Goal: Task Accomplishment & Management: Complete application form

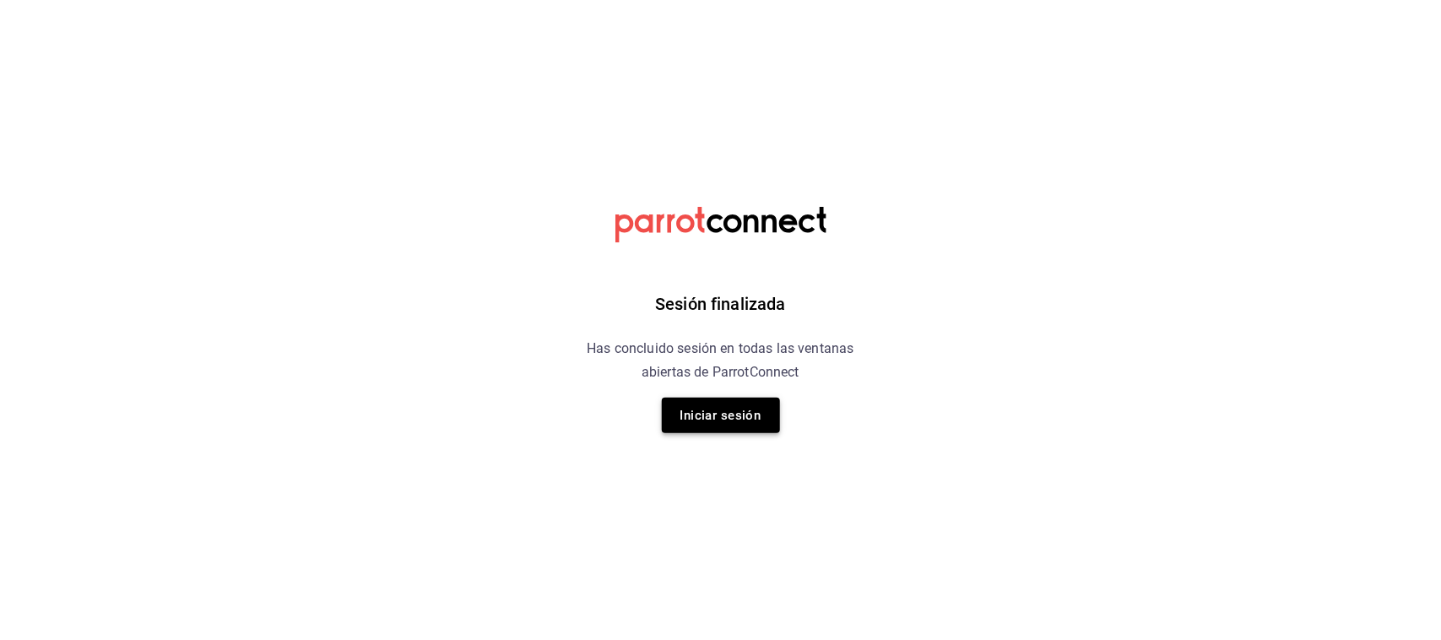
click at [755, 416] on button "Iniciar sesión" at bounding box center [721, 415] width 118 height 35
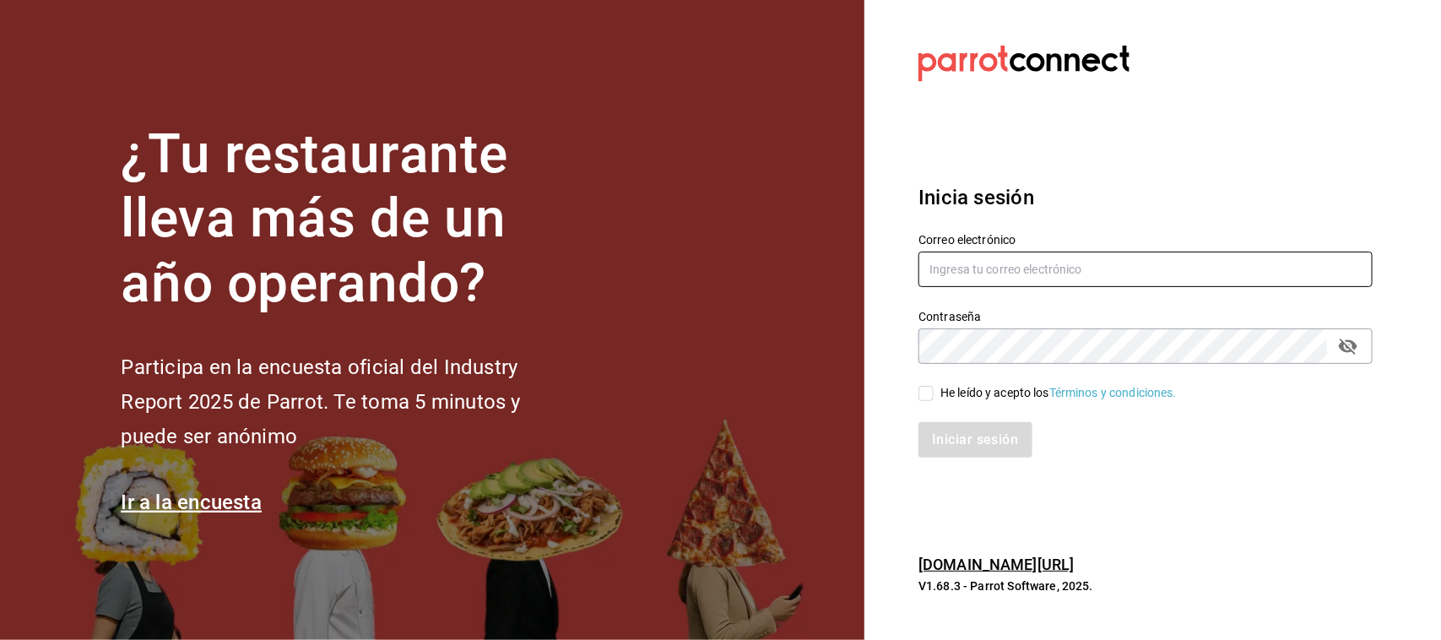
type input "[EMAIL_ADDRESS][PERSON_NAME][PERSON_NAME][DOMAIN_NAME]"
click at [755, 416] on section "¿Tu restaurante lleva más de un año operando? Participa en la encuesta oficial …" at bounding box center [432, 320] width 864 height 640
click at [920, 398] on input "He leído y acepto los Términos y condiciones." at bounding box center [925, 393] width 15 height 15
checkbox input "true"
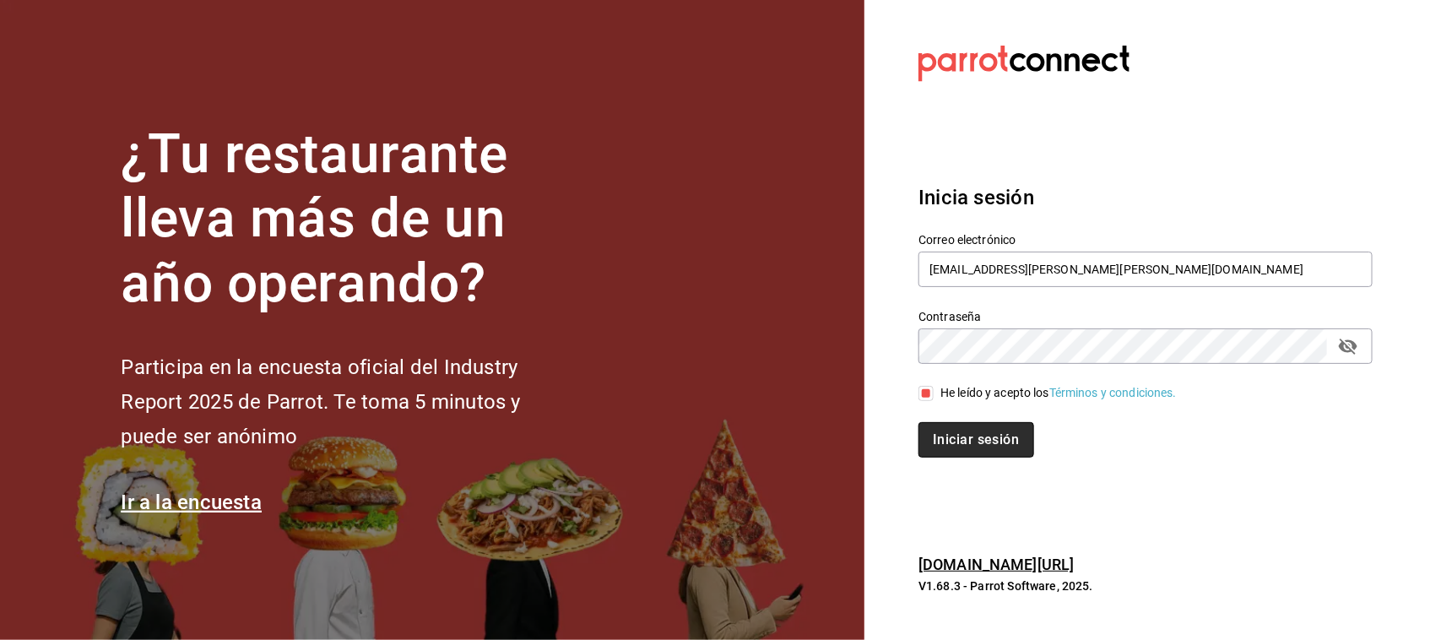
click at [946, 433] on button "Iniciar sesión" at bounding box center [975, 439] width 115 height 35
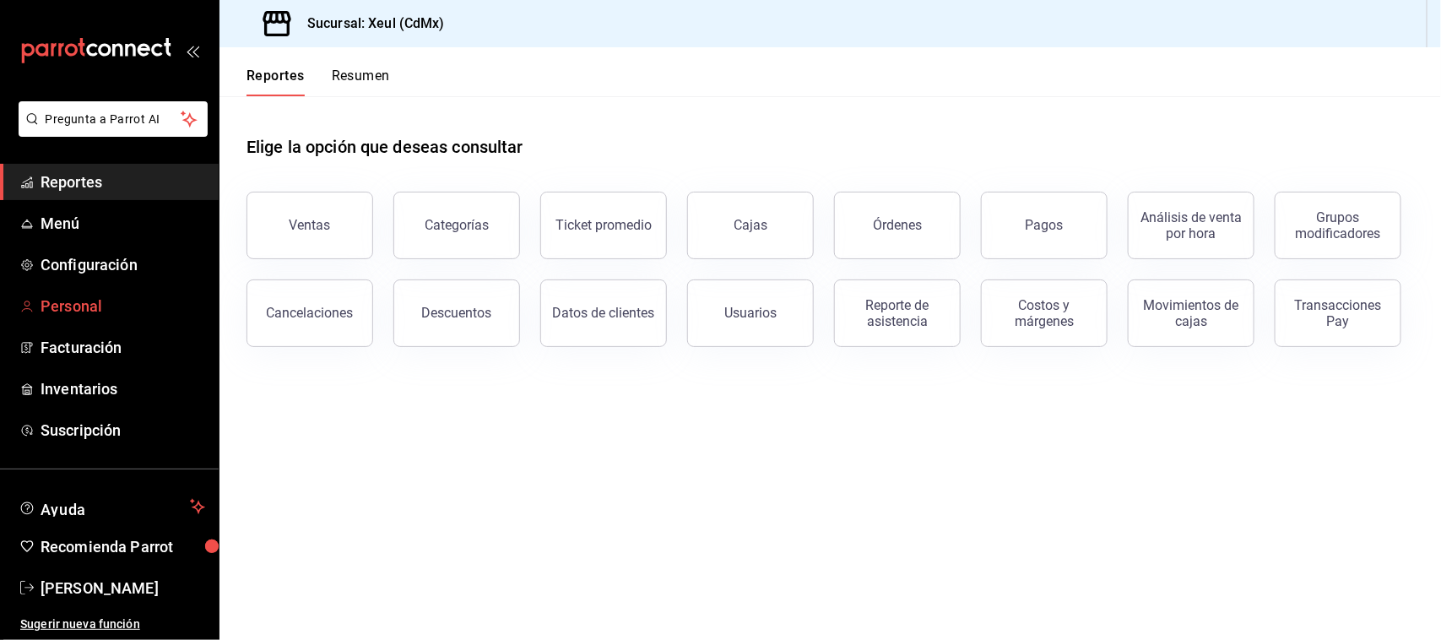
click at [116, 301] on span "Personal" at bounding box center [123, 306] width 165 height 23
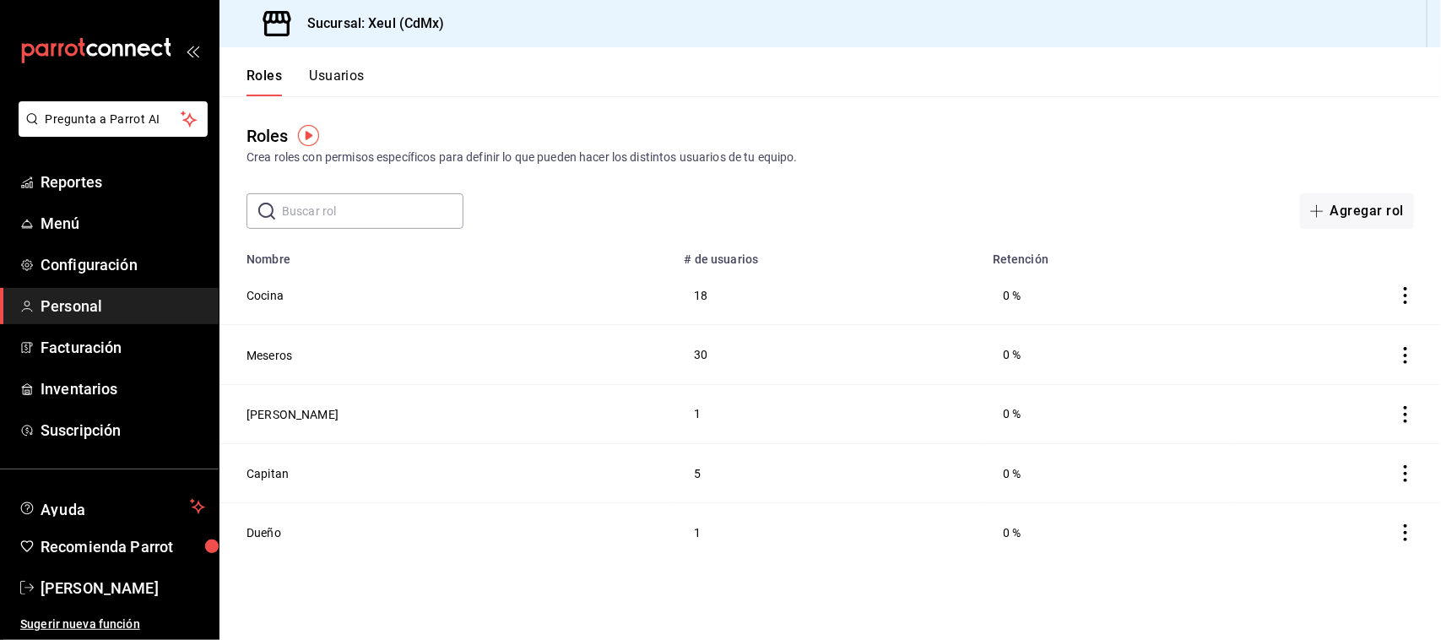
click at [352, 78] on button "Usuarios" at bounding box center [337, 82] width 56 height 29
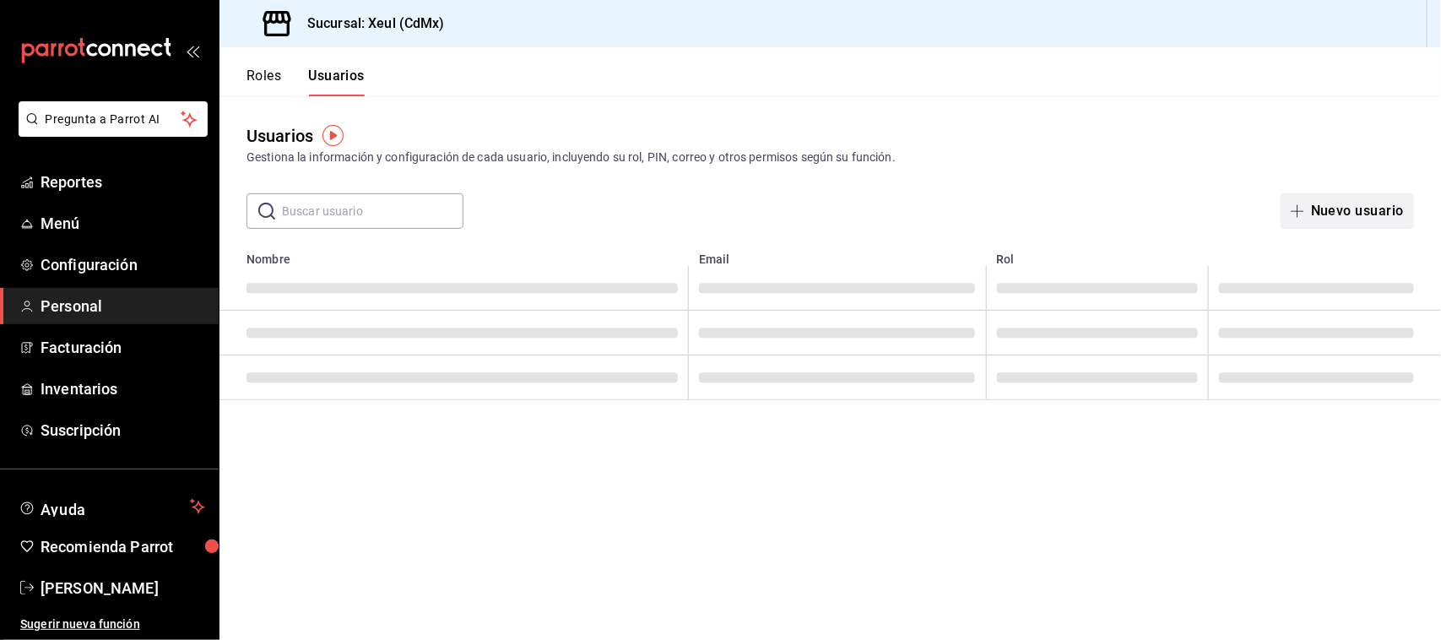
click at [1394, 217] on button "Nuevo usuario" at bounding box center [1347, 210] width 133 height 35
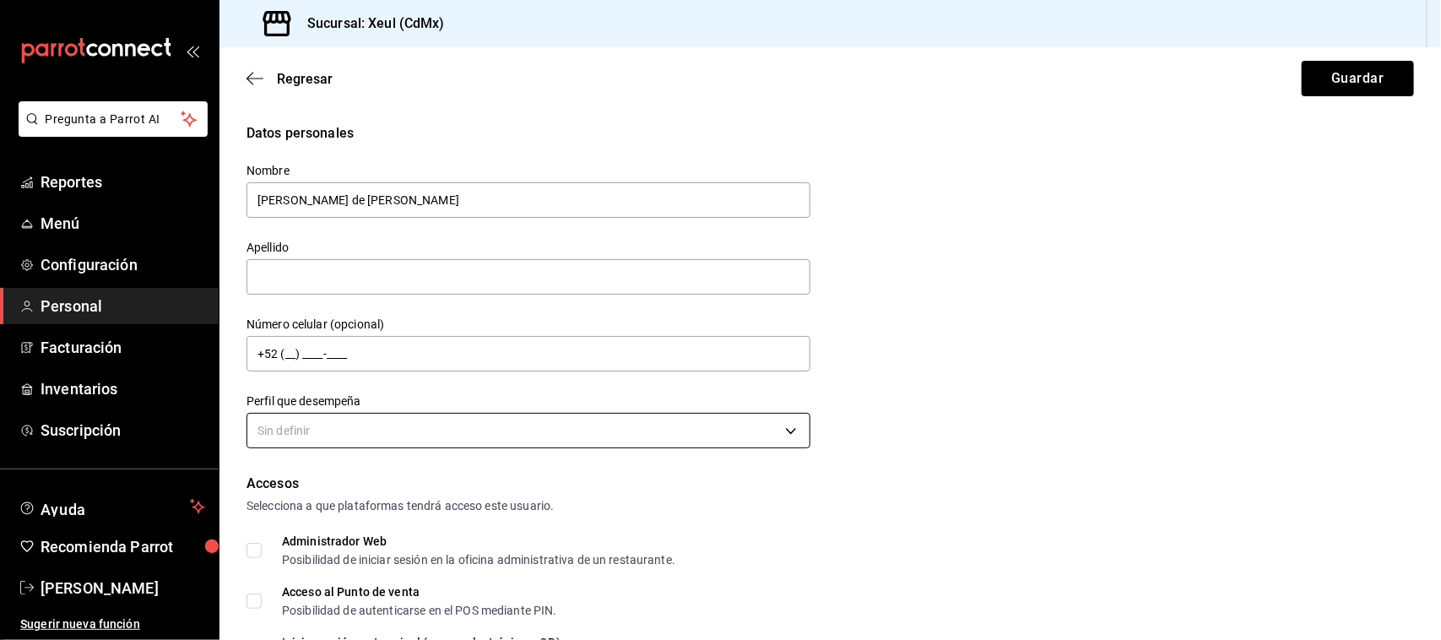
type input "Bonifacio de Jesus"
click at [495, 424] on body "Pregunta a Parrot AI Reportes Menú Configuración Personal Facturación Inventari…" at bounding box center [720, 320] width 1441 height 640
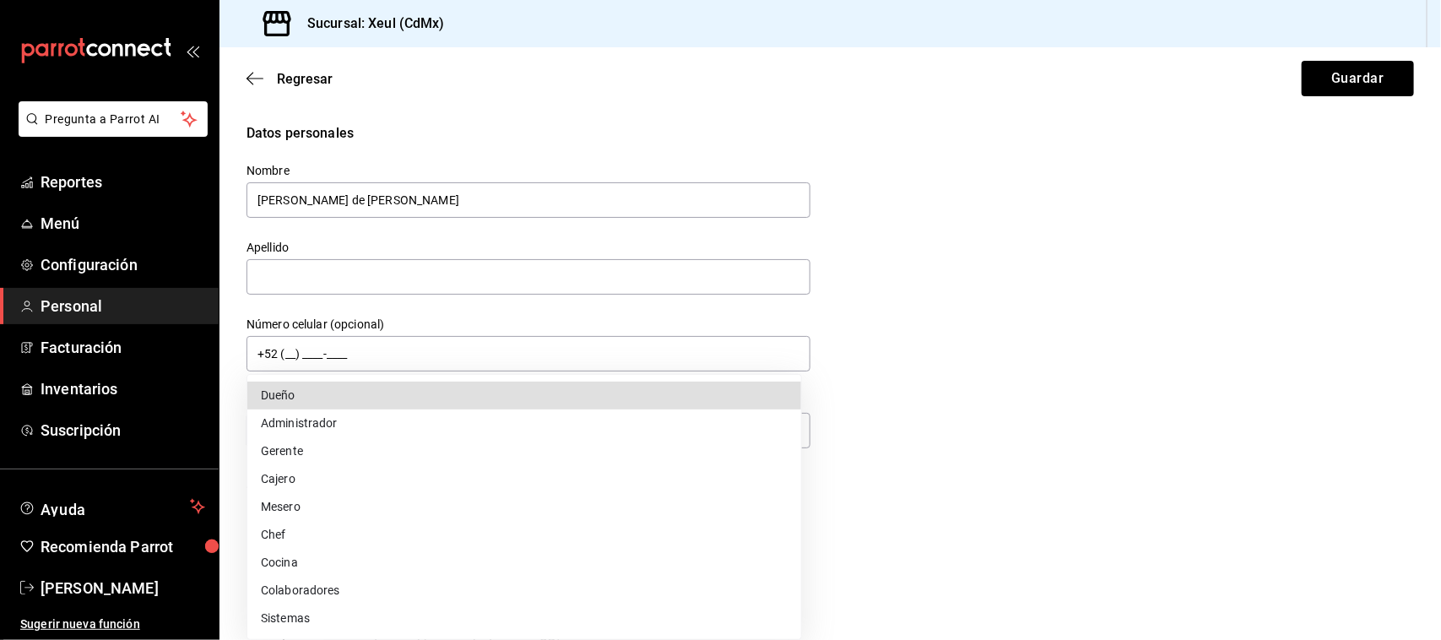
click at [317, 496] on li "Mesero" at bounding box center [524, 507] width 554 height 28
type input "WAITER"
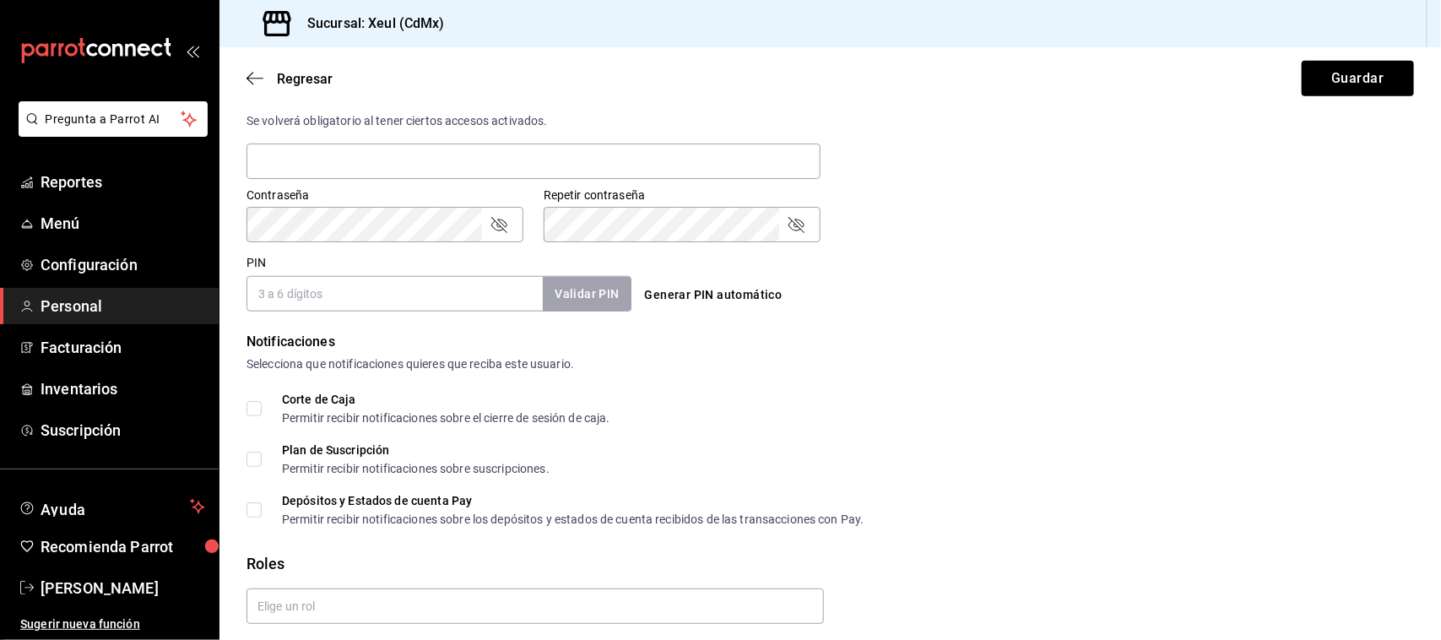
scroll to position [656, 0]
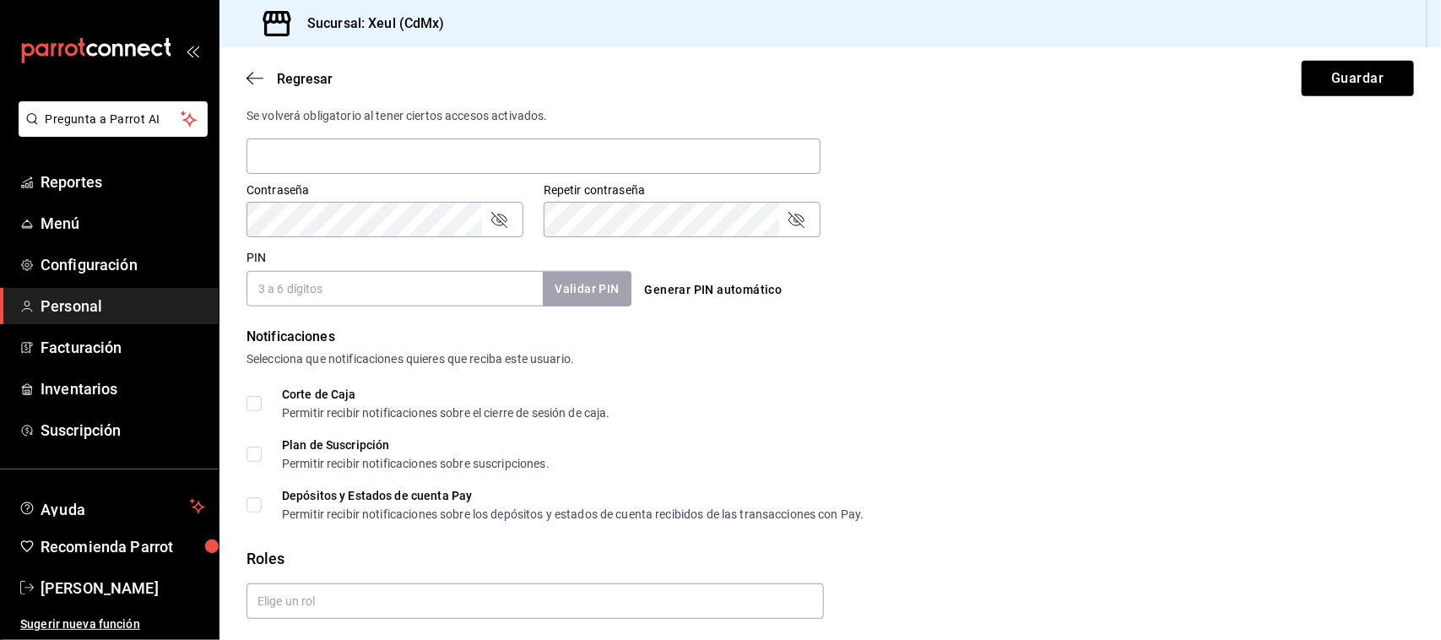
click at [490, 291] on input "PIN" at bounding box center [394, 288] width 296 height 35
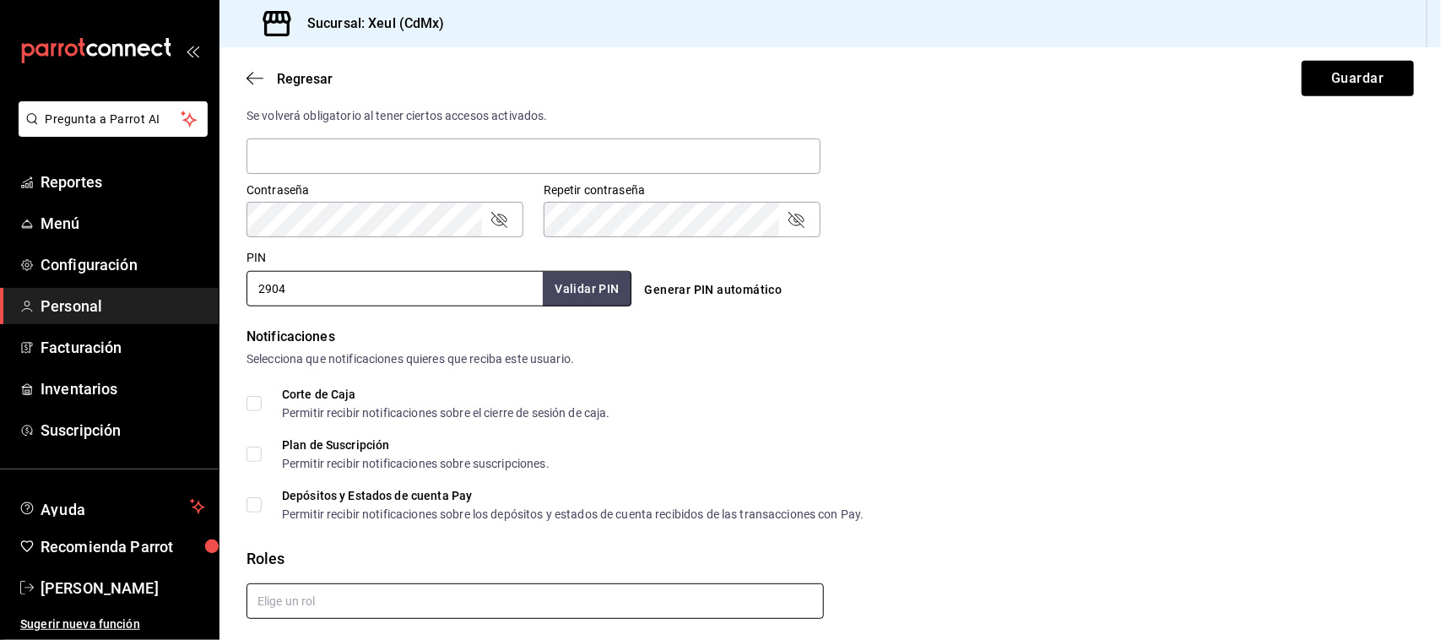
type input "2904"
click at [458, 596] on input "text" at bounding box center [534, 600] width 577 height 35
type input "mes"
click at [460, 566] on li "Meseros" at bounding box center [531, 563] width 569 height 28
checkbox input "true"
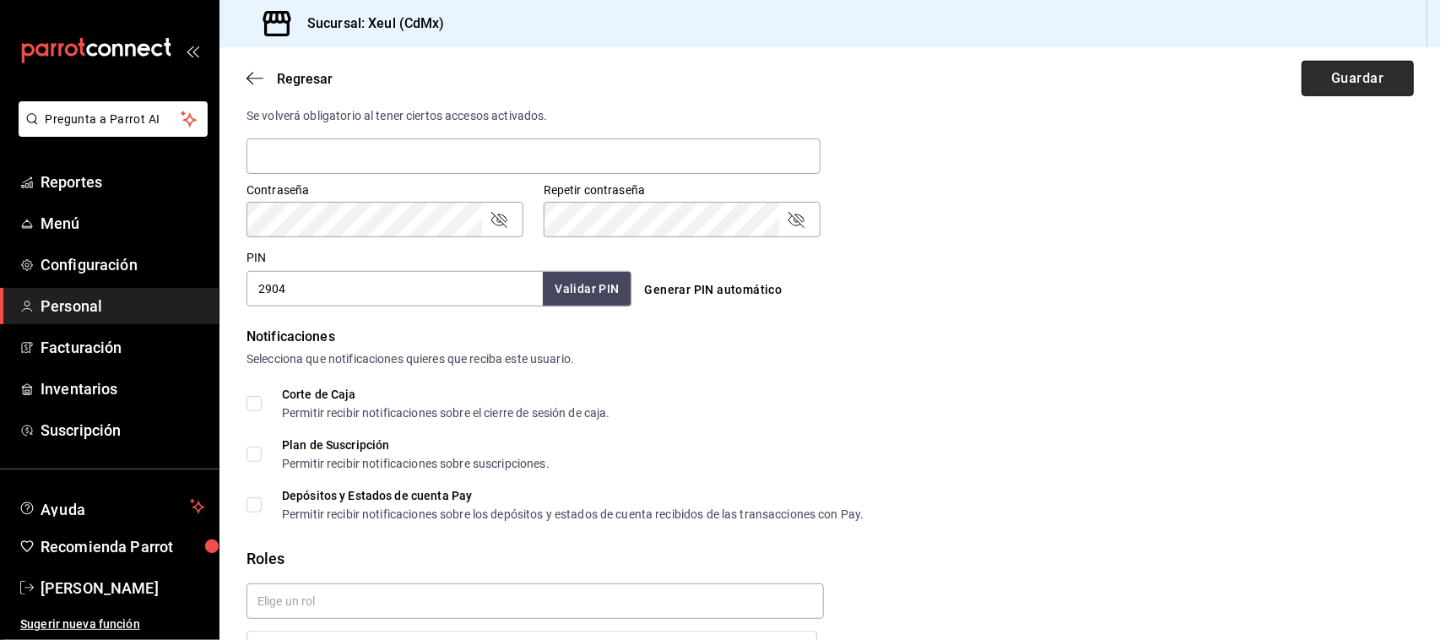
click at [1368, 83] on button "Guardar" at bounding box center [1358, 78] width 112 height 35
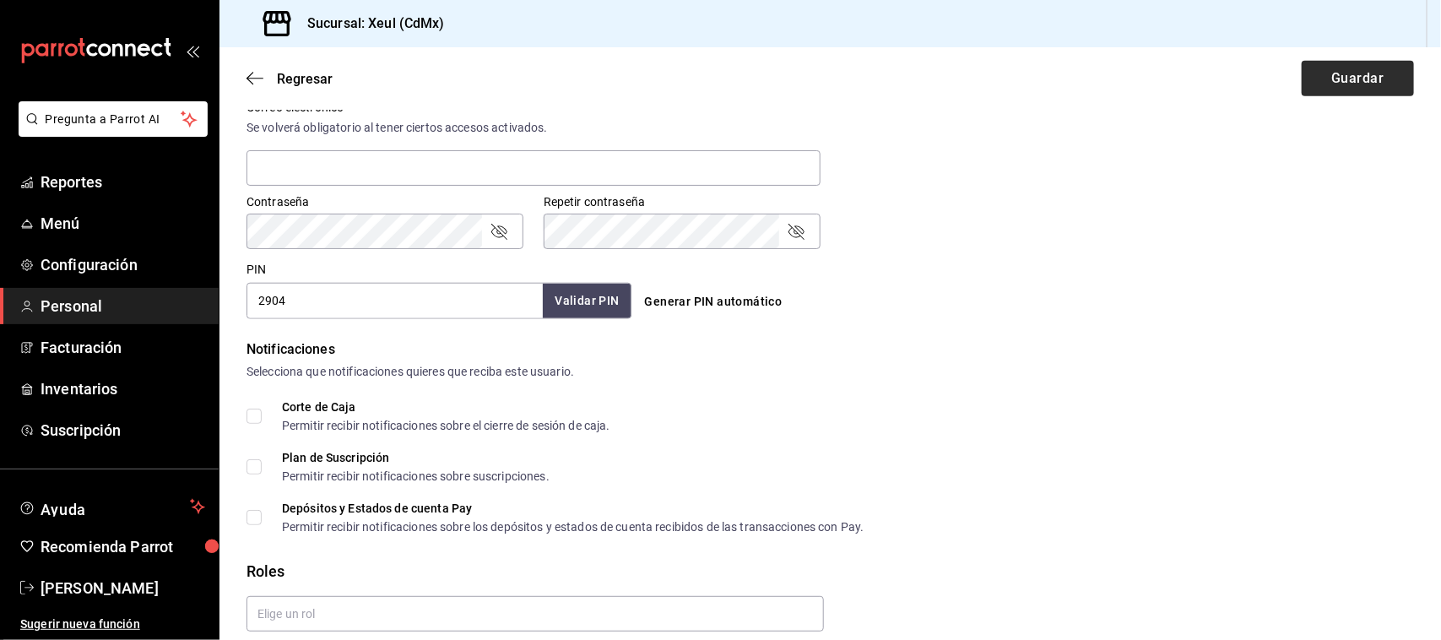
scroll to position [0, 0]
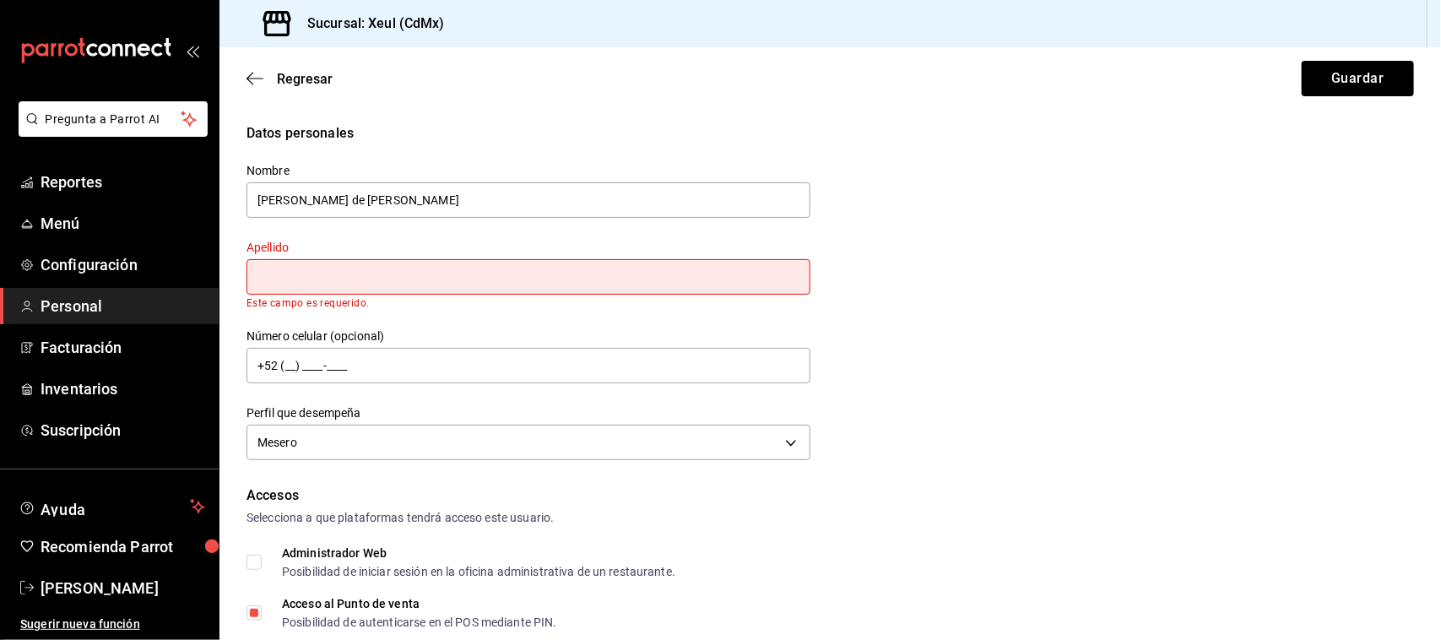
click at [574, 270] on input "text" at bounding box center [528, 276] width 564 height 35
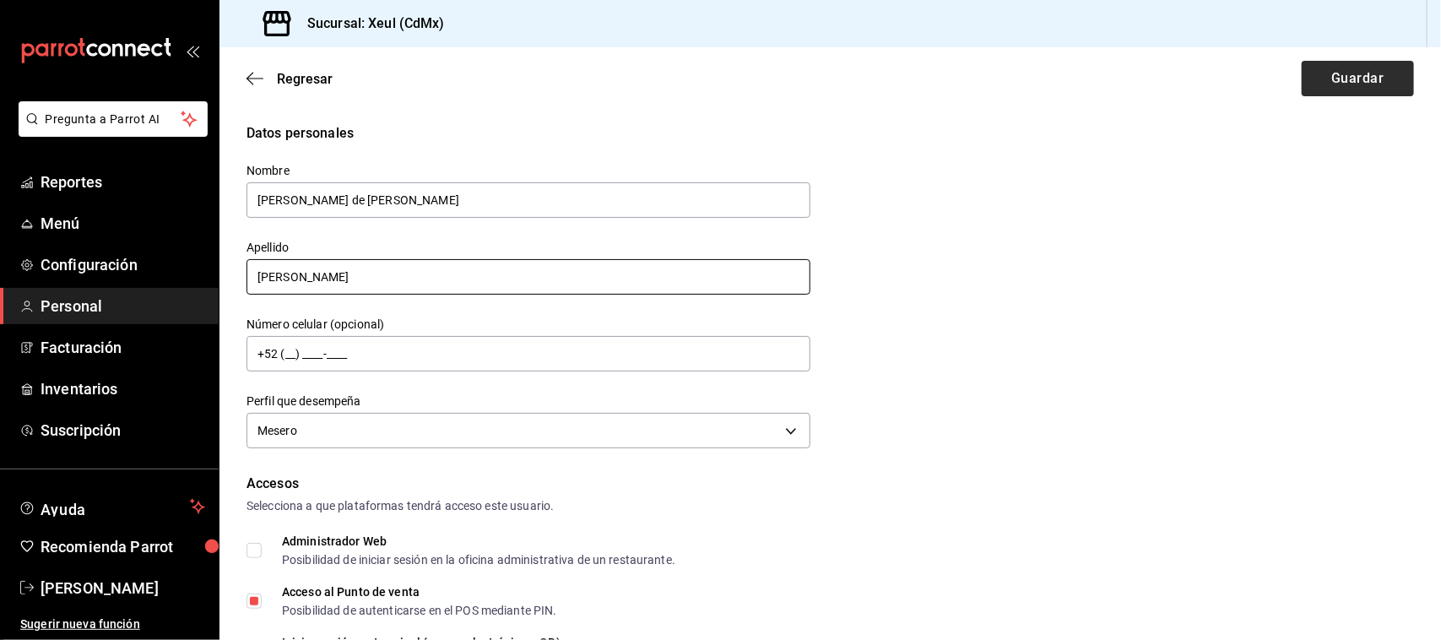
type input "Sanchez"
click at [1319, 90] on button "Guardar" at bounding box center [1358, 78] width 112 height 35
